Goal: Task Accomplishment & Management: Manage account settings

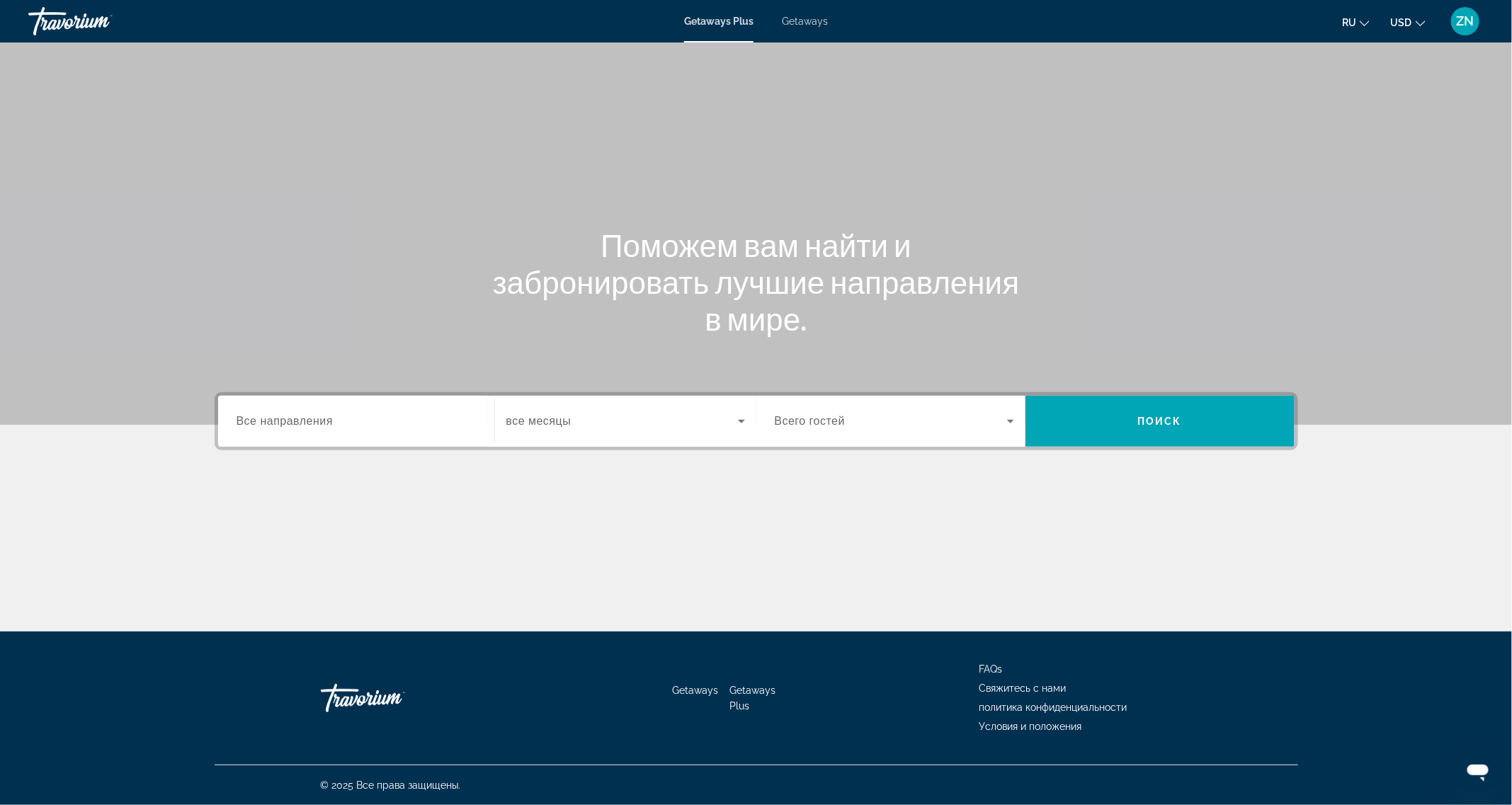
click at [795, 27] on div "Getaways Plus Getaways ru English Español Français Italiano Português русский U…" at bounding box center [756, 22] width 1512 height 37
click at [1475, 12] on div "ZN" at bounding box center [1465, 21] width 28 height 28
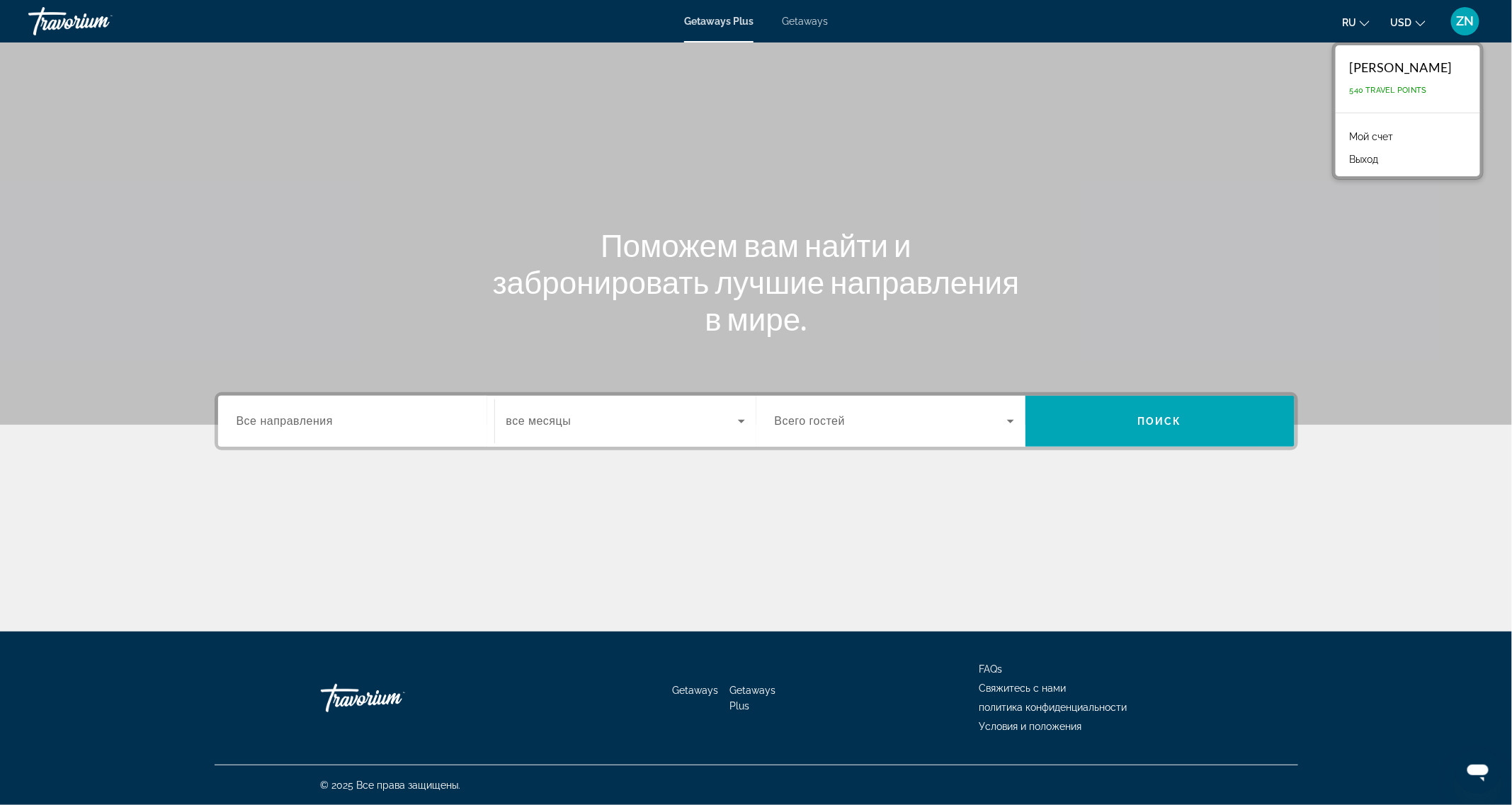
click at [1375, 140] on link "Мой счет" at bounding box center [1372, 137] width 58 height 18
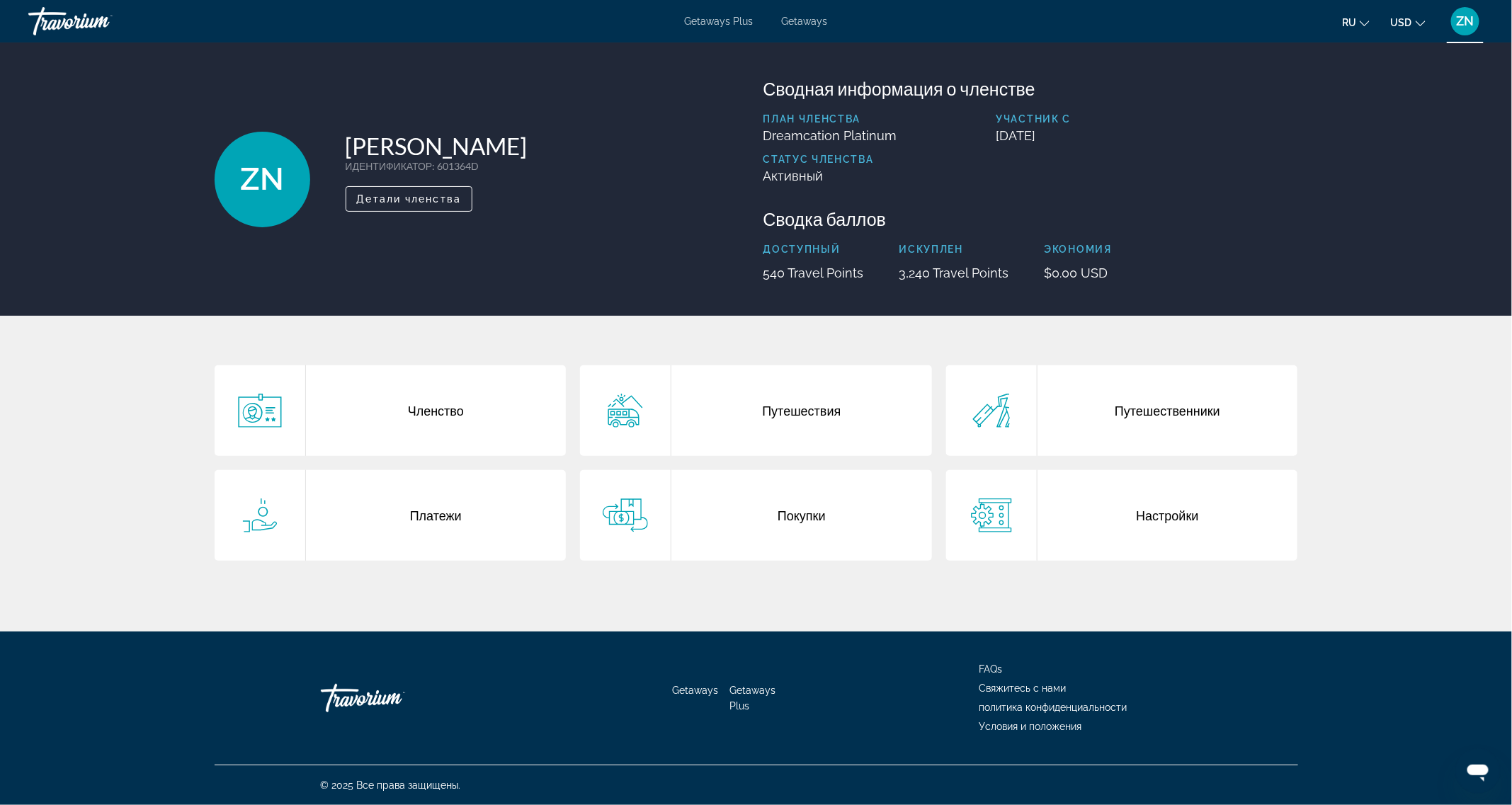
click at [803, 521] on div "Покупки" at bounding box center [802, 515] width 261 height 91
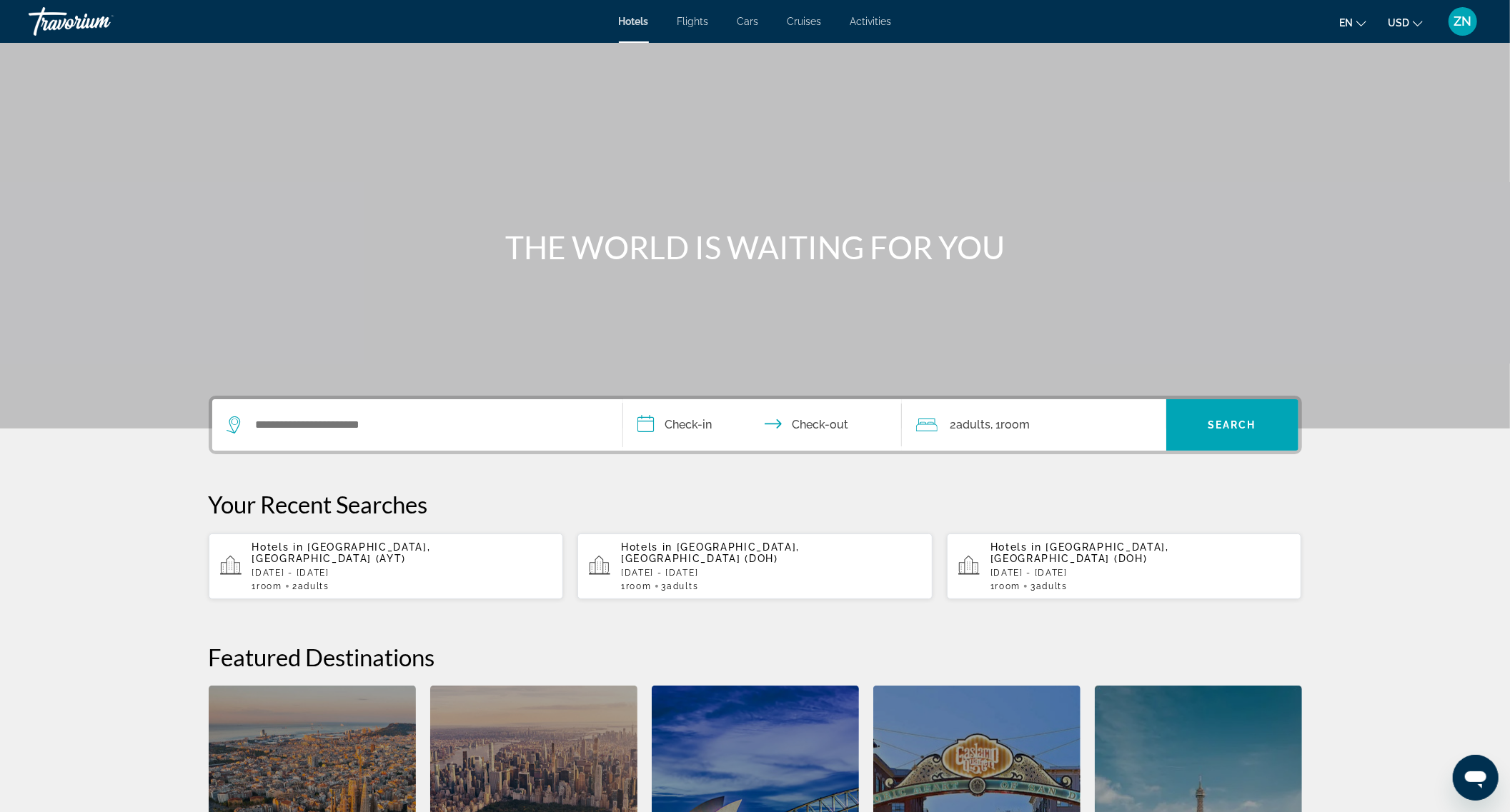
click at [1456, 25] on span "ZN" at bounding box center [1463, 22] width 18 height 15
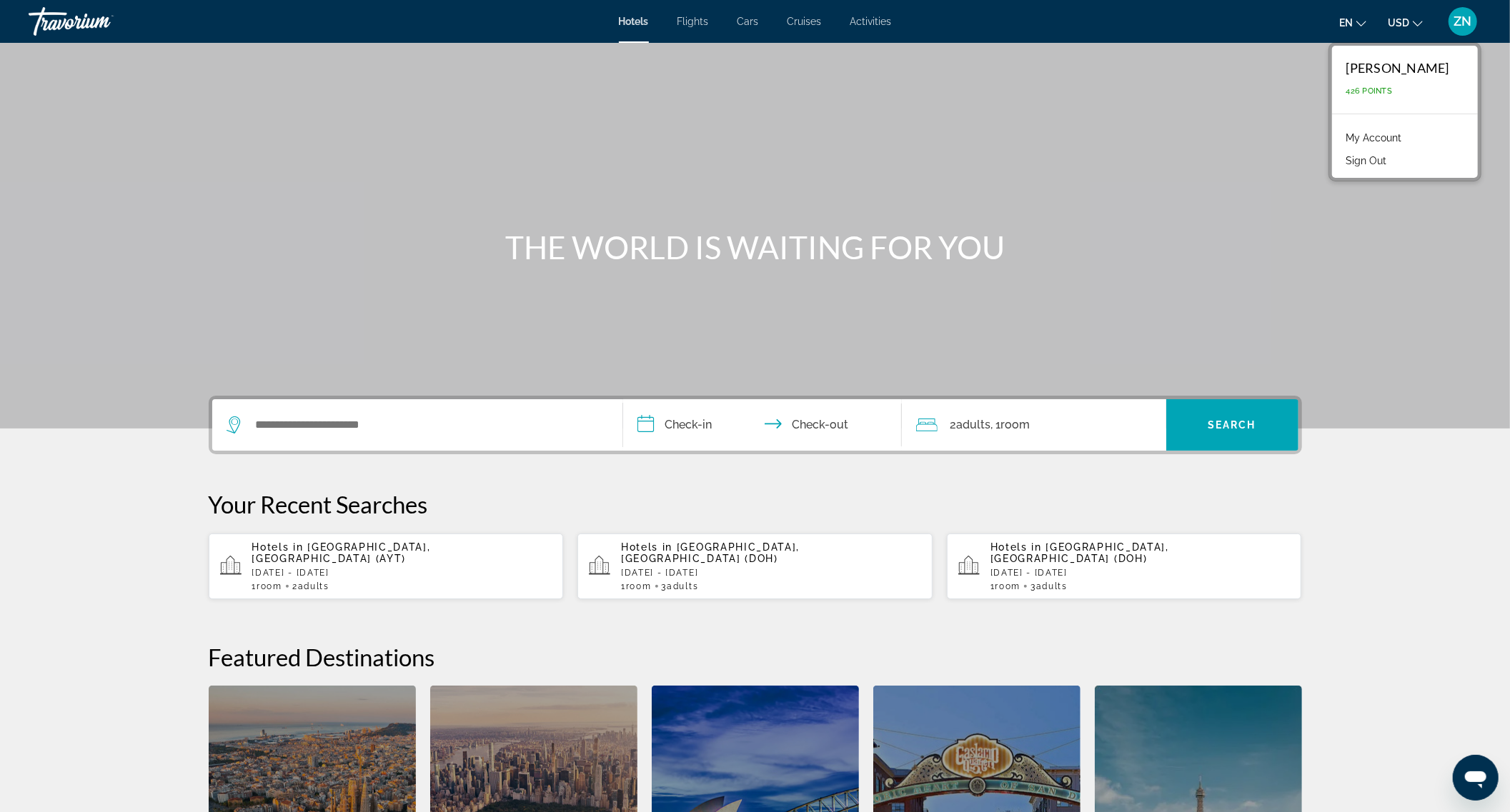
click at [1371, 135] on link "My Account" at bounding box center [1374, 138] width 70 height 19
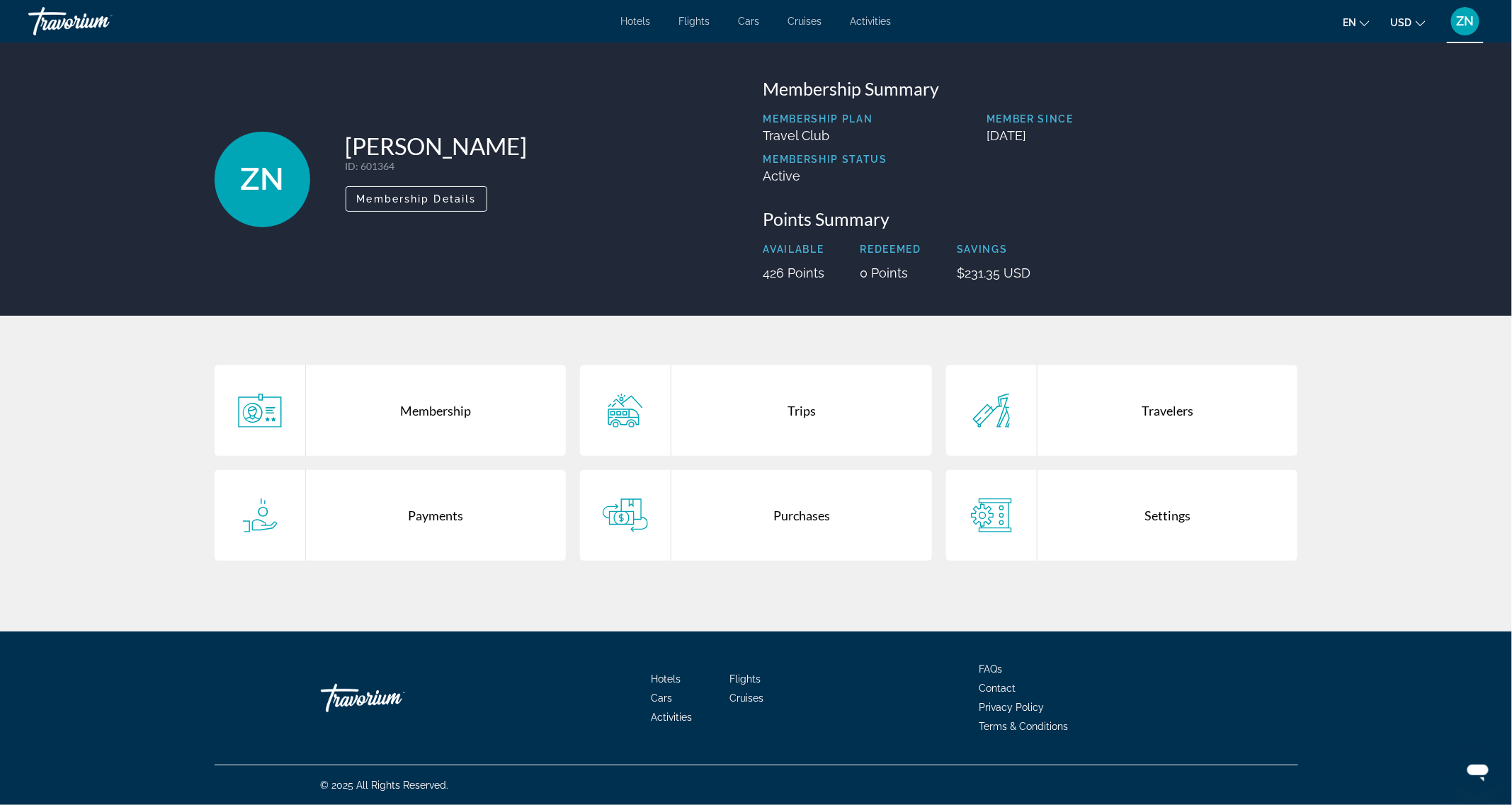
click at [781, 523] on div "Purchases" at bounding box center [802, 515] width 261 height 91
